Goal: Information Seeking & Learning: Learn about a topic

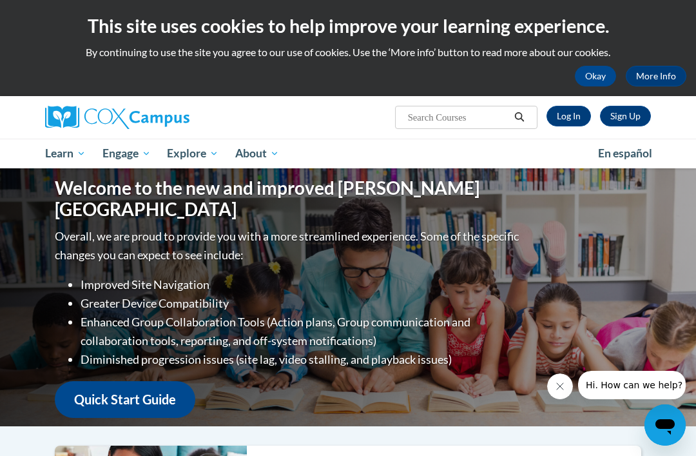
click at [584, 78] on button "Okay" at bounding box center [595, 76] width 41 height 21
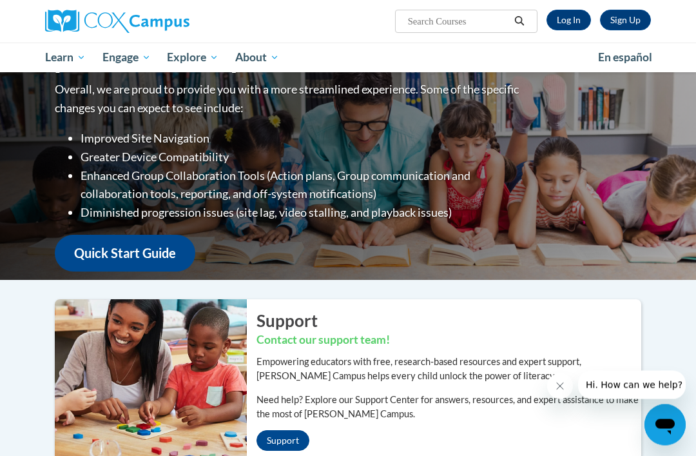
scroll to position [39, 0]
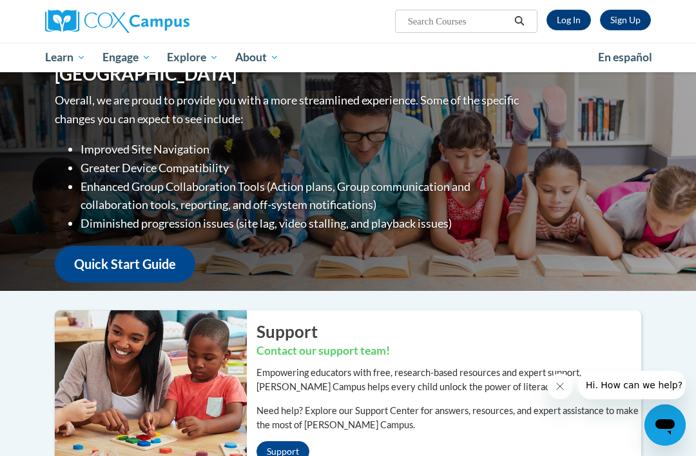
click at [0, 0] on span "All Courses" at bounding box center [0, 0] width 0 height 0
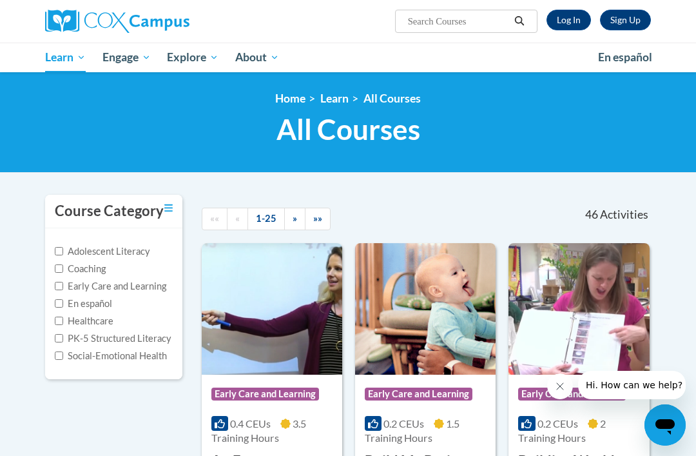
click at [59, 283] on input "Early Care and Learning" at bounding box center [59, 286] width 8 height 8
checkbox input "true"
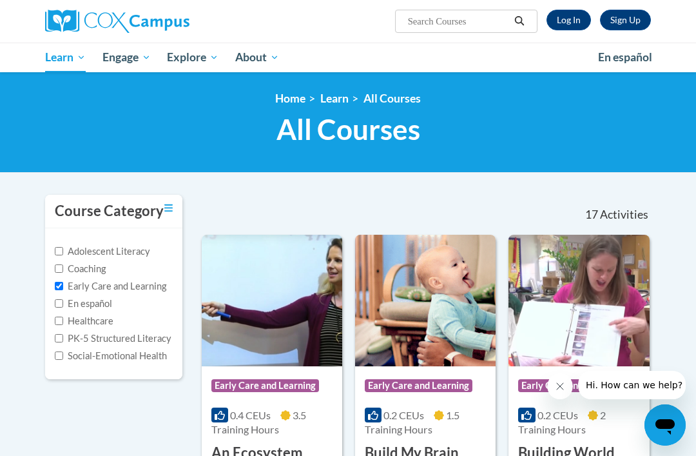
click at [60, 339] on input "PK-5 Structured Literacy" at bounding box center [59, 338] width 8 height 8
checkbox input "true"
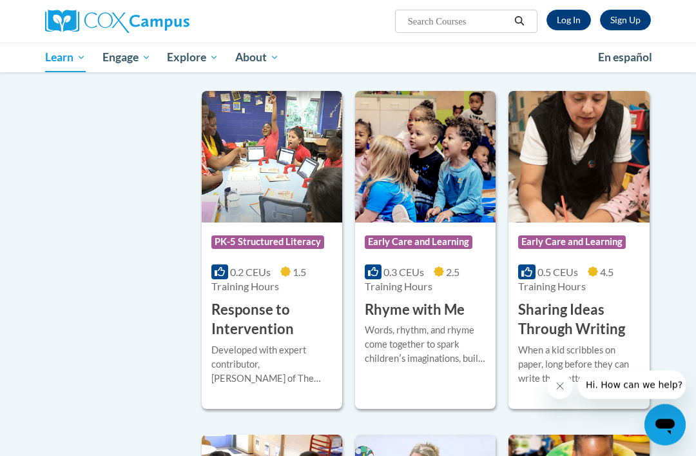
scroll to position [2470, 0]
